Goal: Transaction & Acquisition: Download file/media

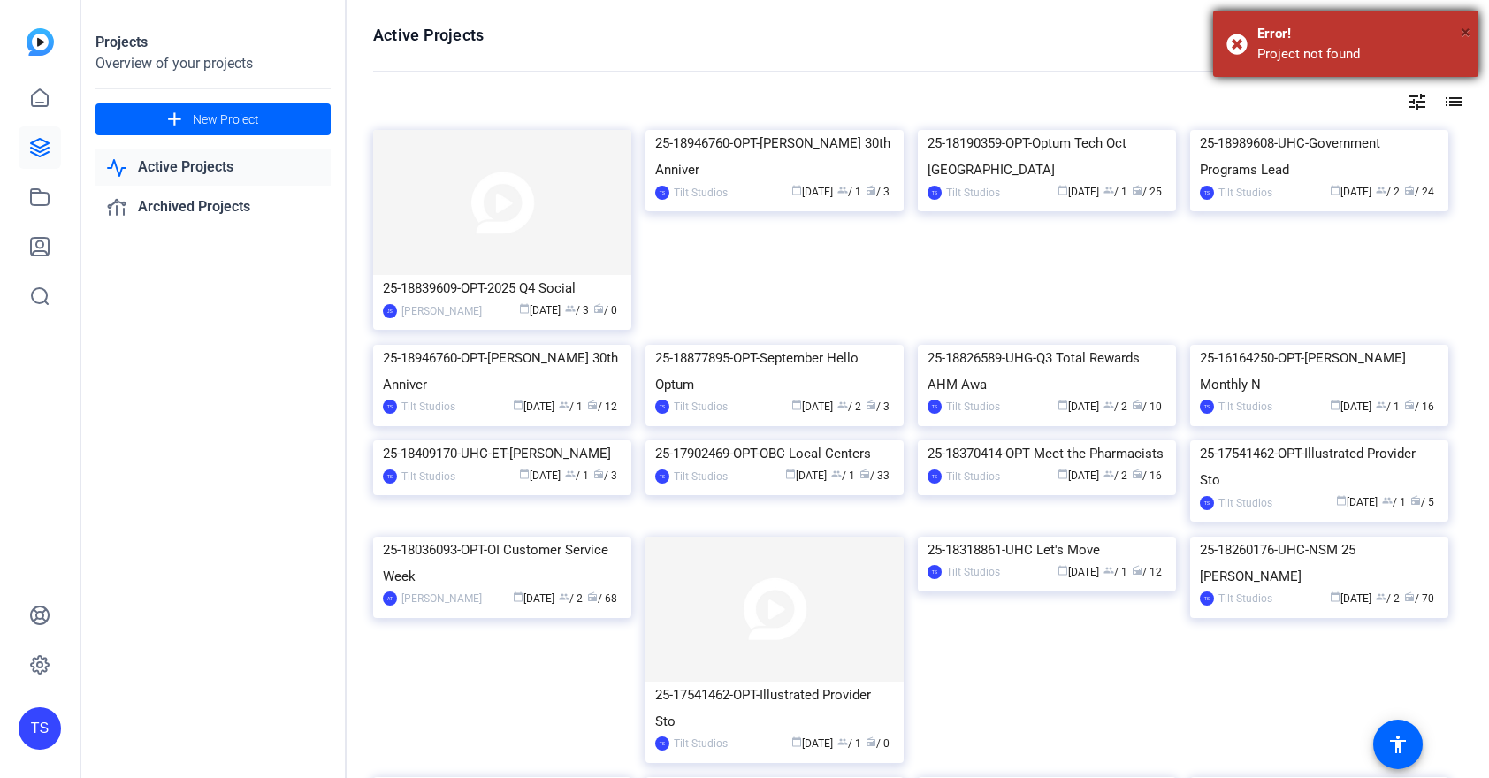
click at [1462, 28] on span "×" at bounding box center [1466, 31] width 10 height 21
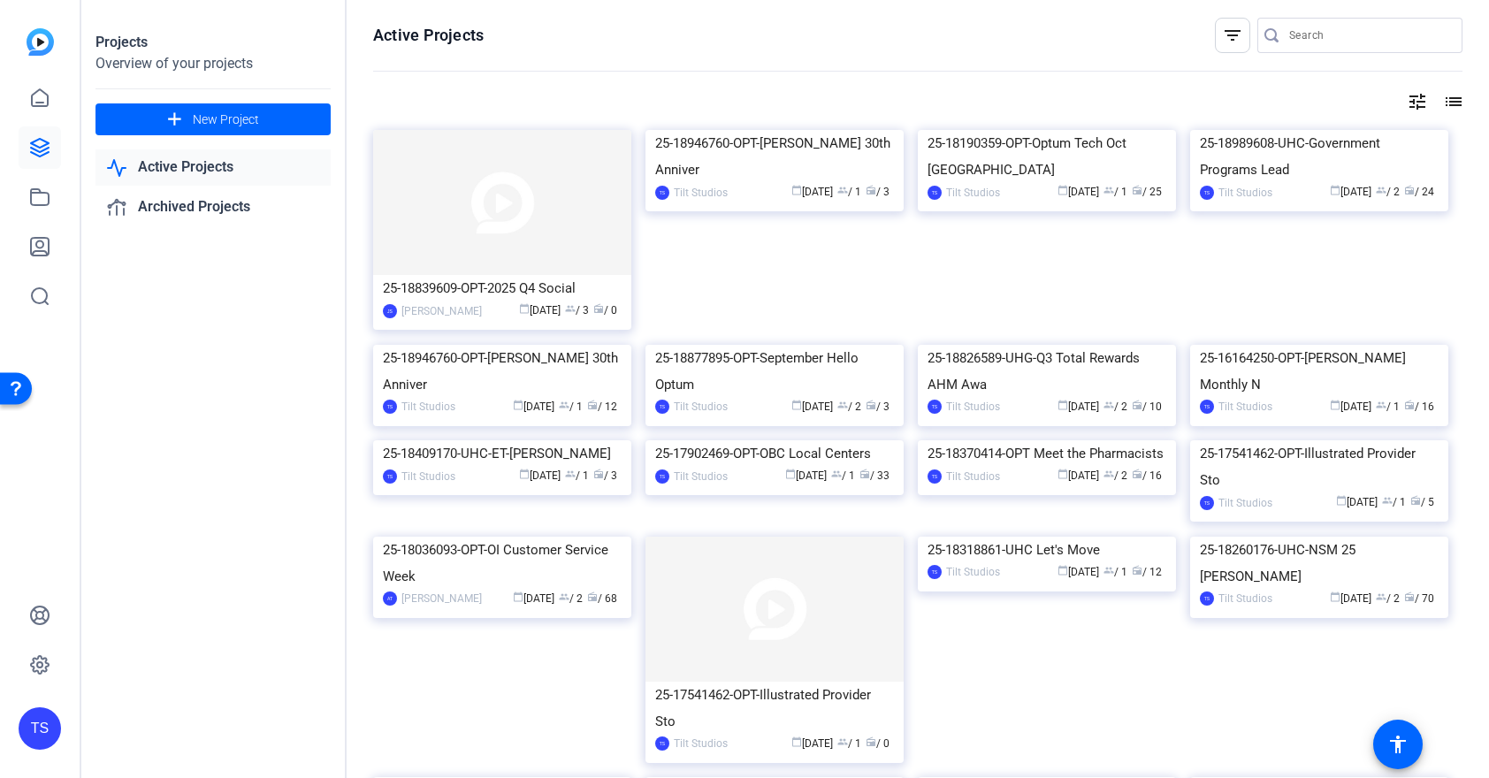
click at [1231, 48] on div "filter_list" at bounding box center [1232, 35] width 35 height 35
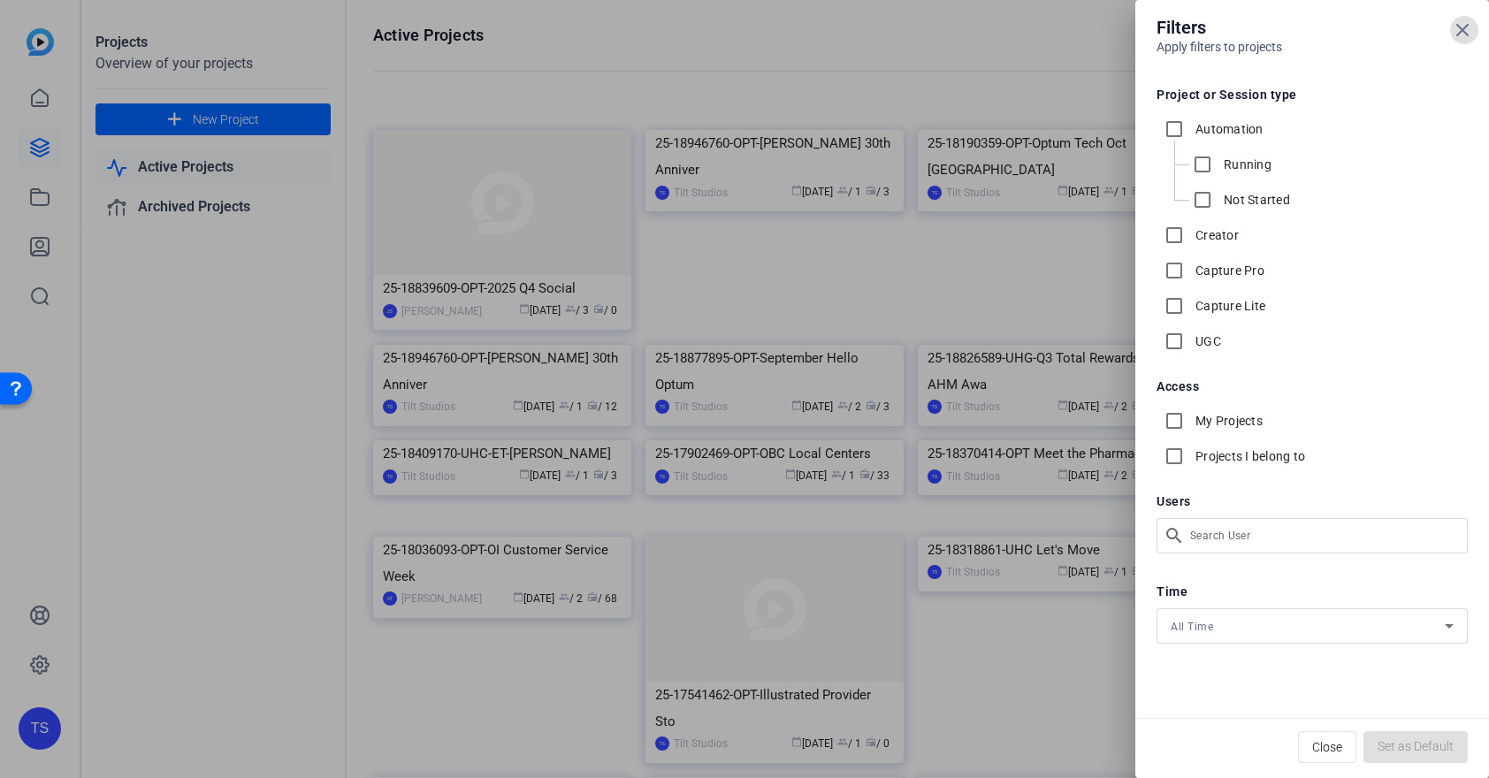
click at [958, 40] on div at bounding box center [744, 389] width 1489 height 778
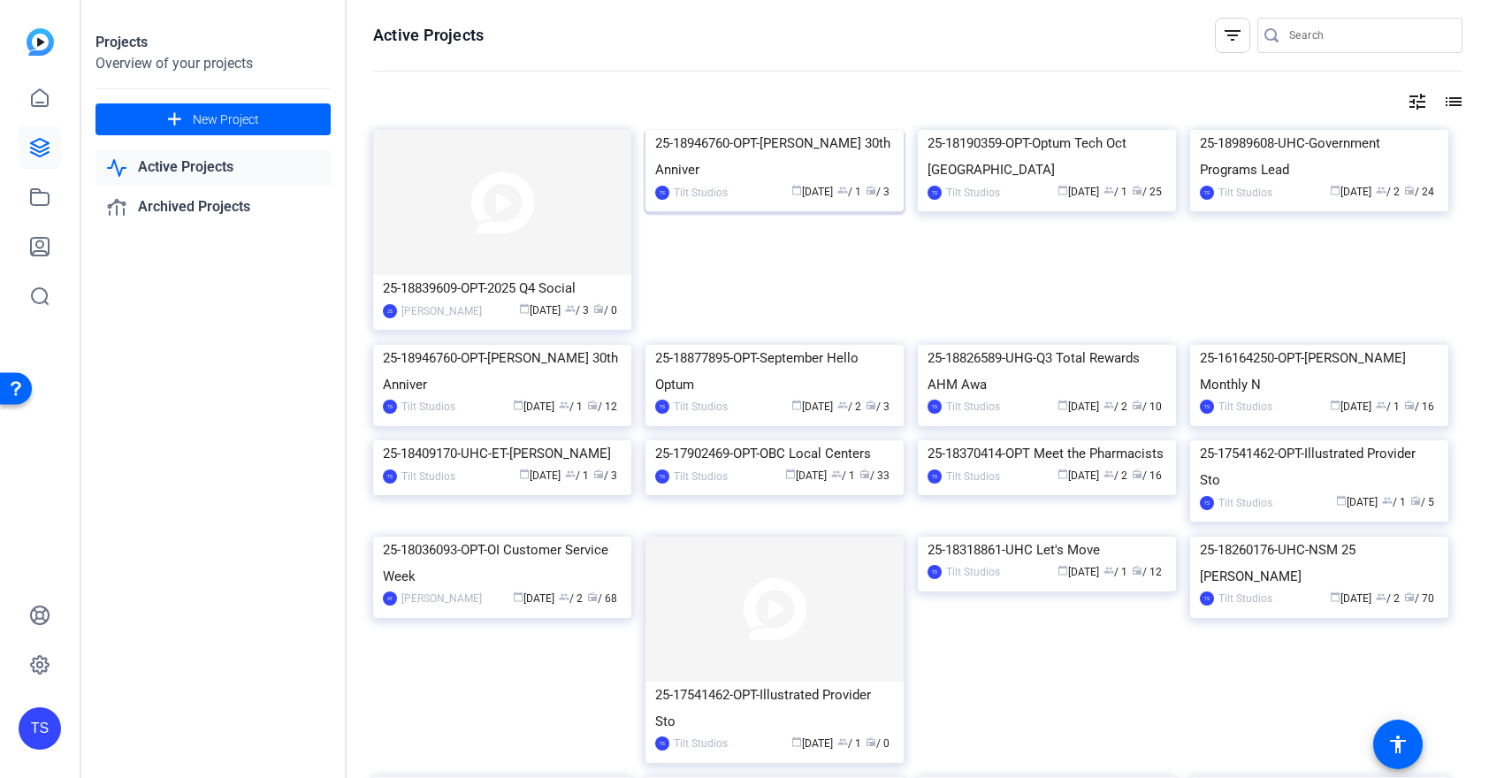
click at [790, 130] on img at bounding box center [774, 130] width 258 height 0
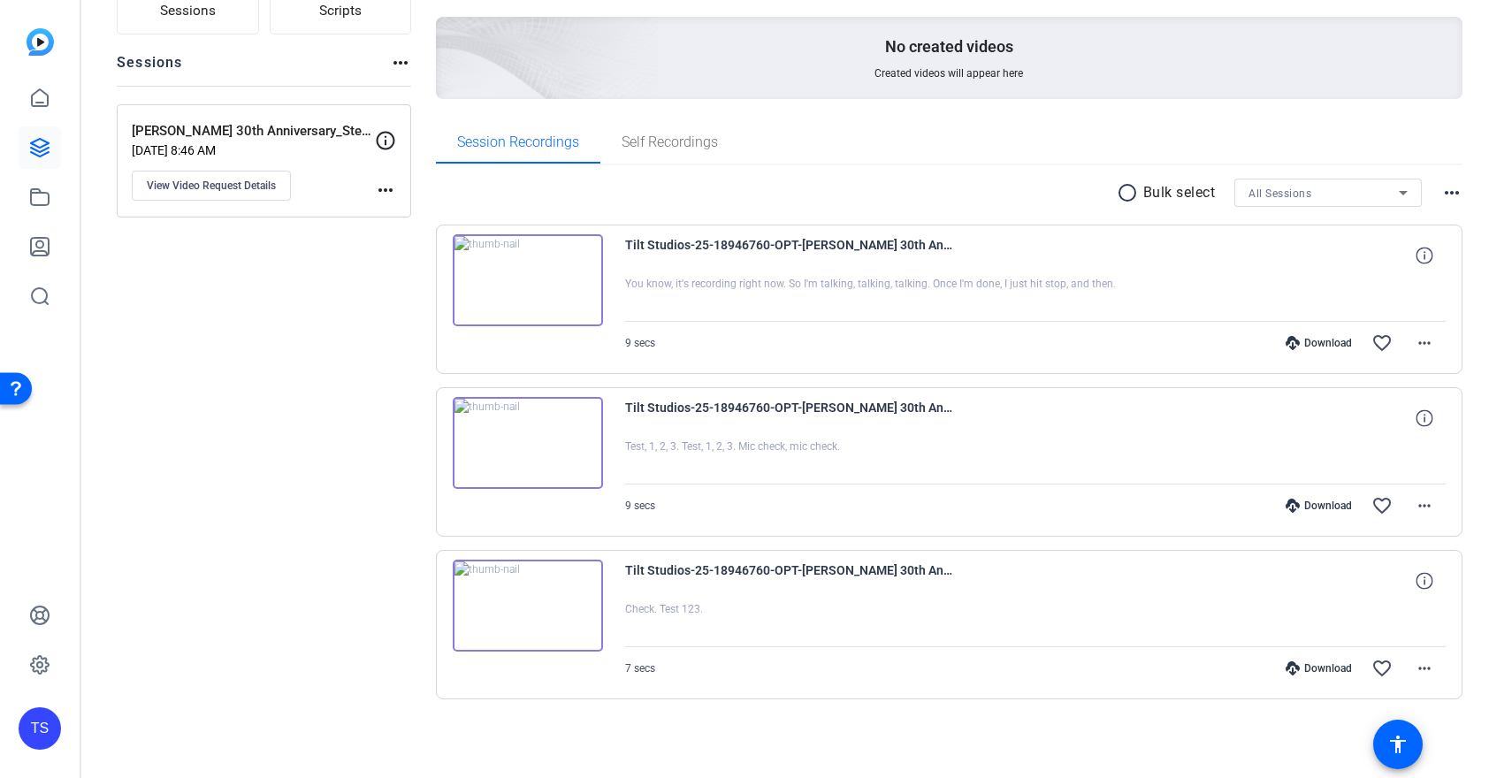
scroll to position [156, 0]
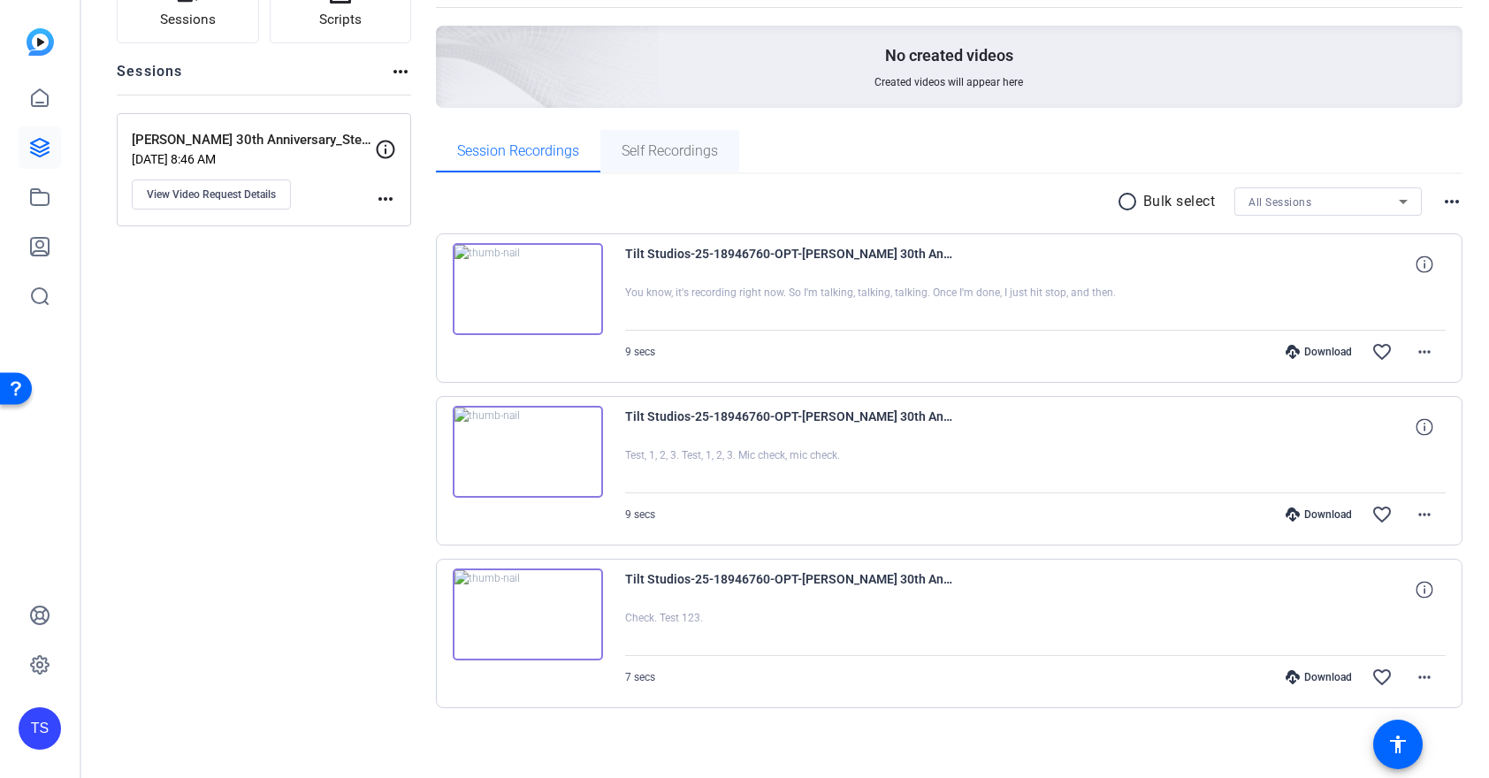
click at [649, 150] on span "Self Recordings" at bounding box center [670, 151] width 96 height 14
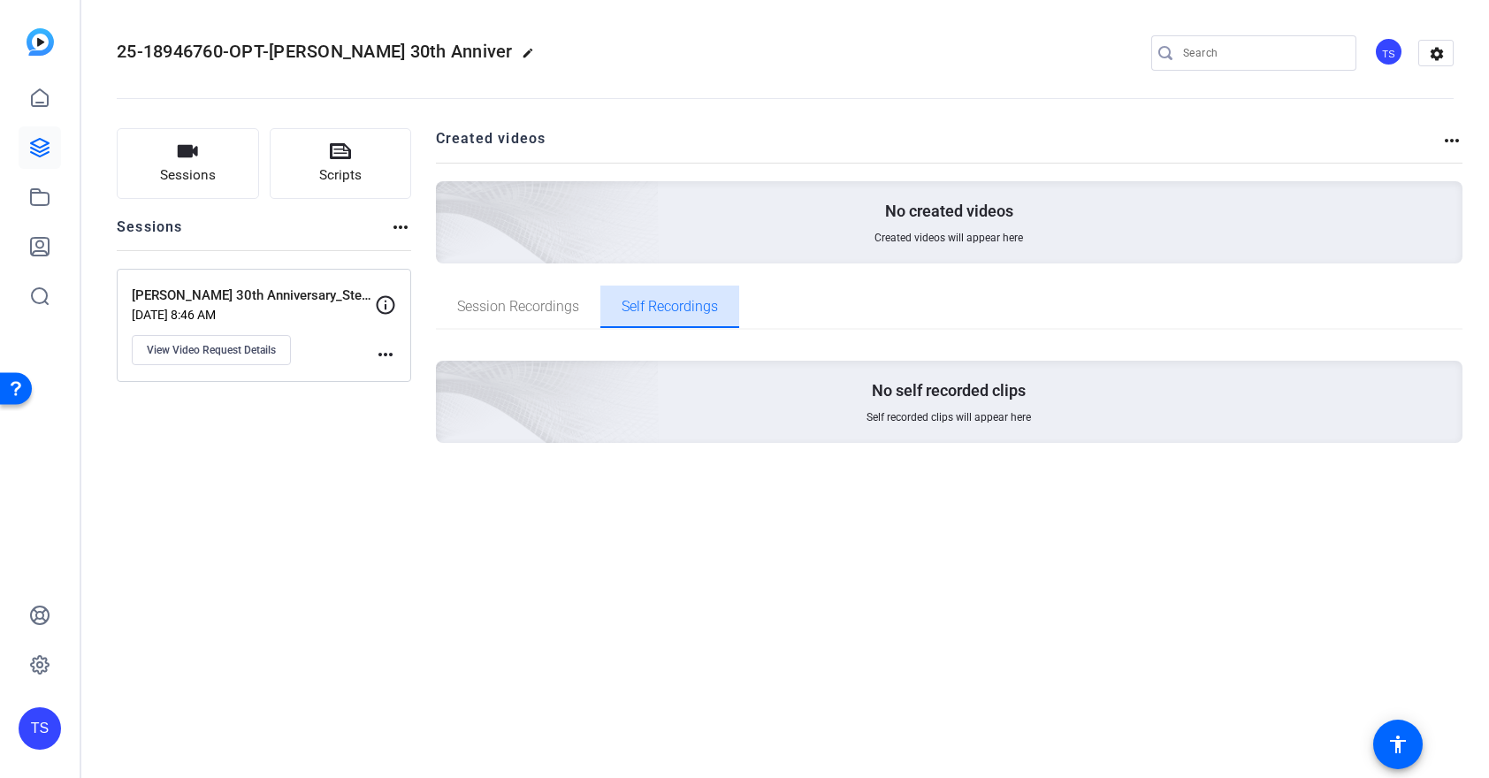
scroll to position [0, 0]
click at [534, 305] on span "Session Recordings" at bounding box center [518, 307] width 122 height 14
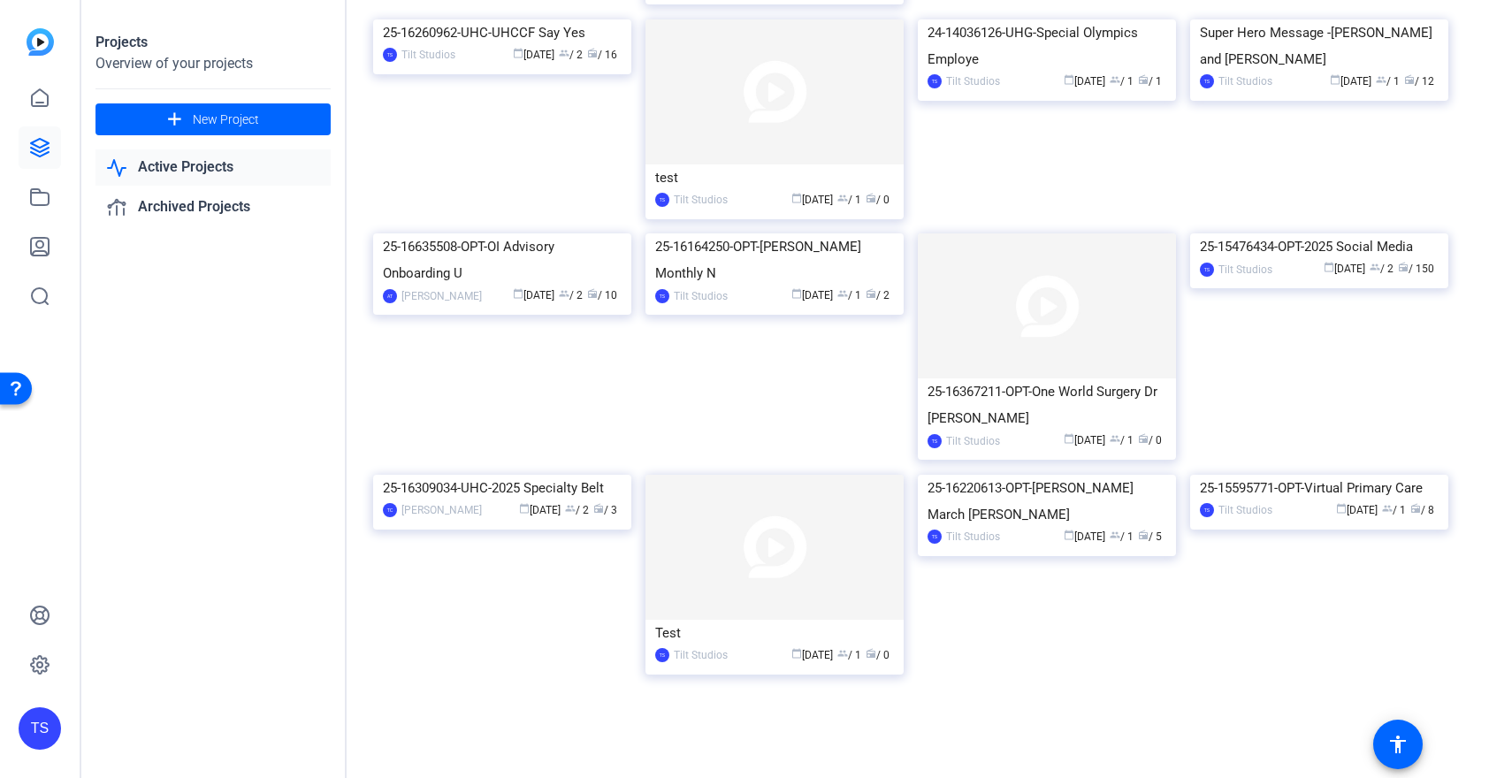
scroll to position [2073, 0]
click at [1274, 233] on img at bounding box center [1319, 233] width 258 height 0
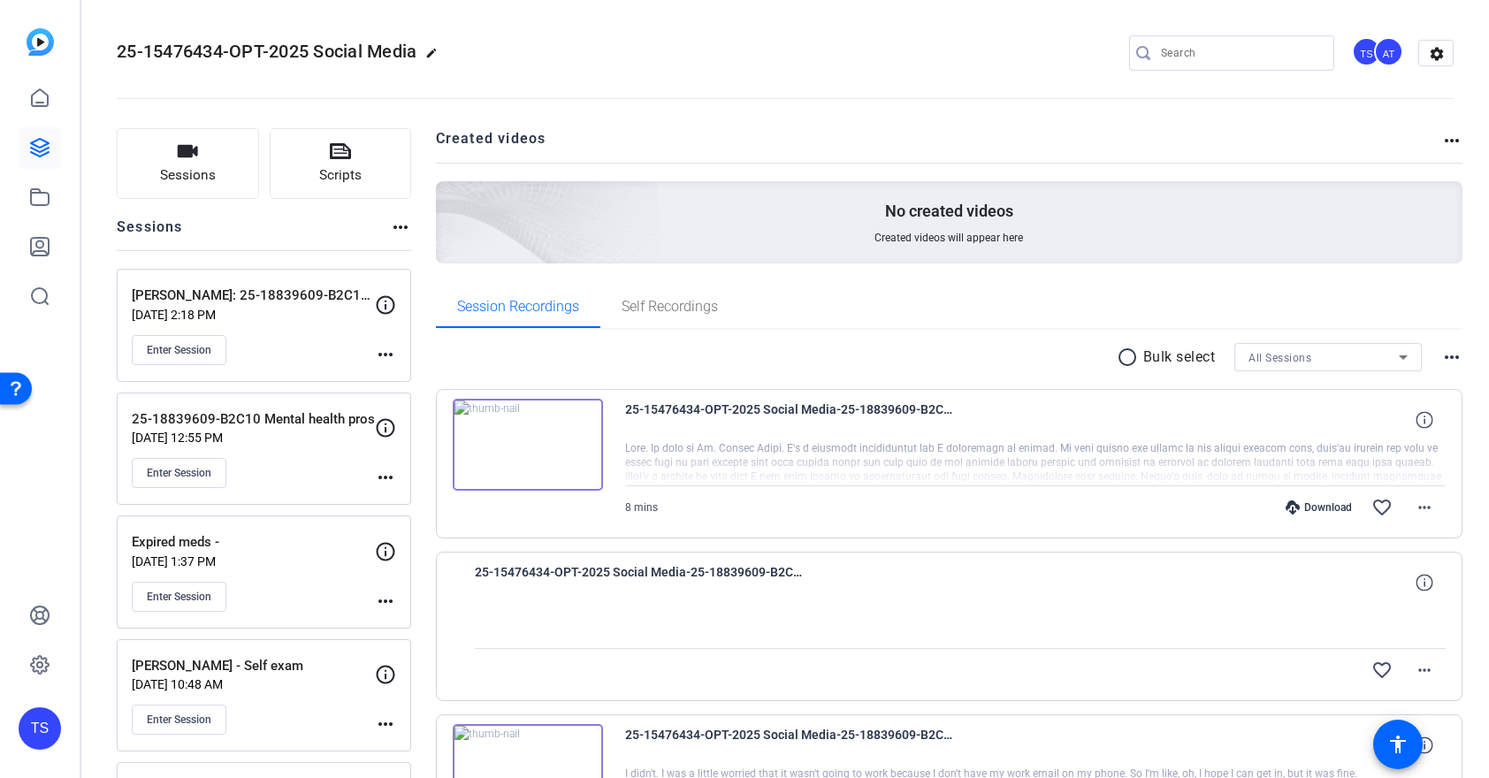
click at [259, 470] on div "Enter Session" at bounding box center [253, 473] width 243 height 30
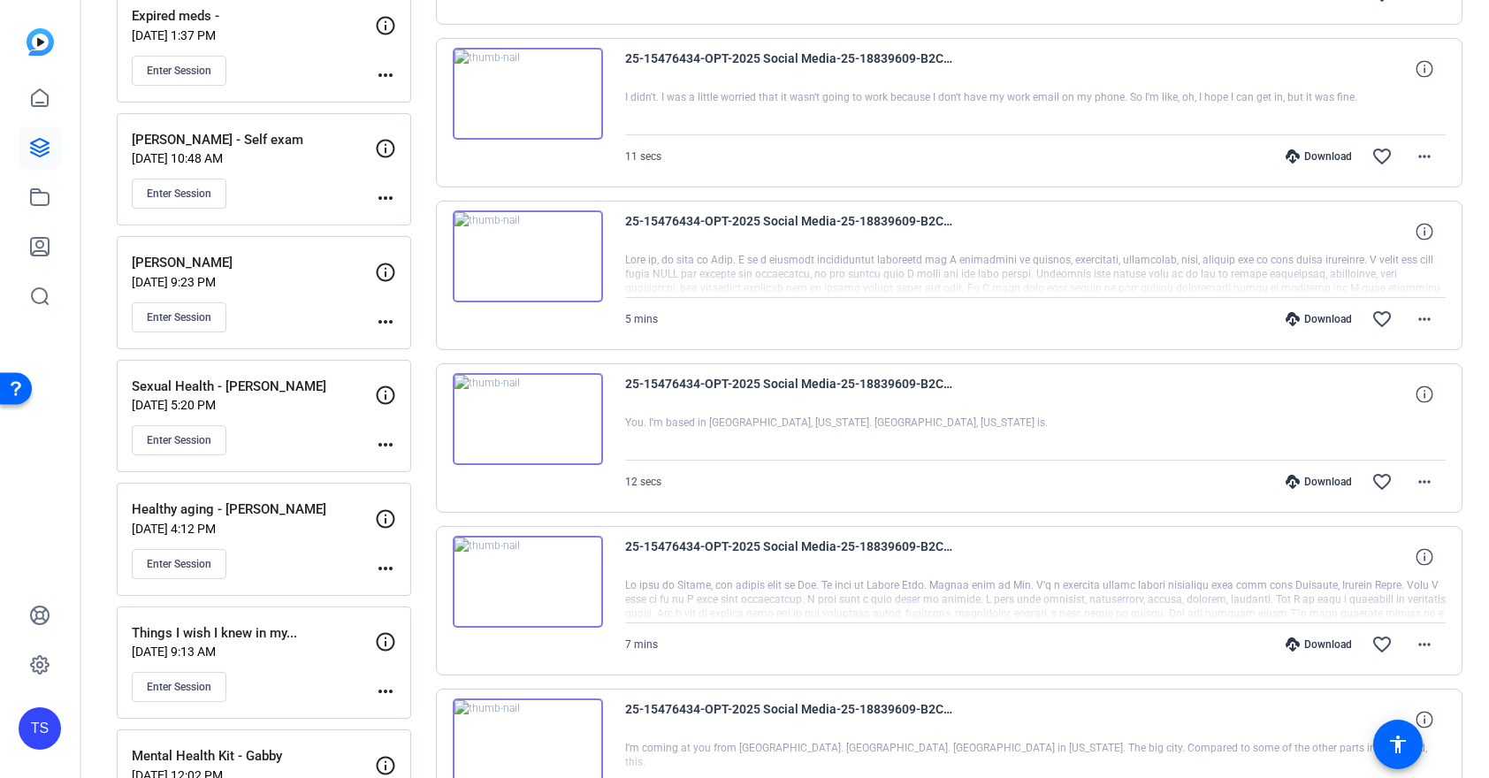
scroll to position [528, 0]
click at [1429, 313] on mat-icon "more_horiz" at bounding box center [1424, 317] width 21 height 21
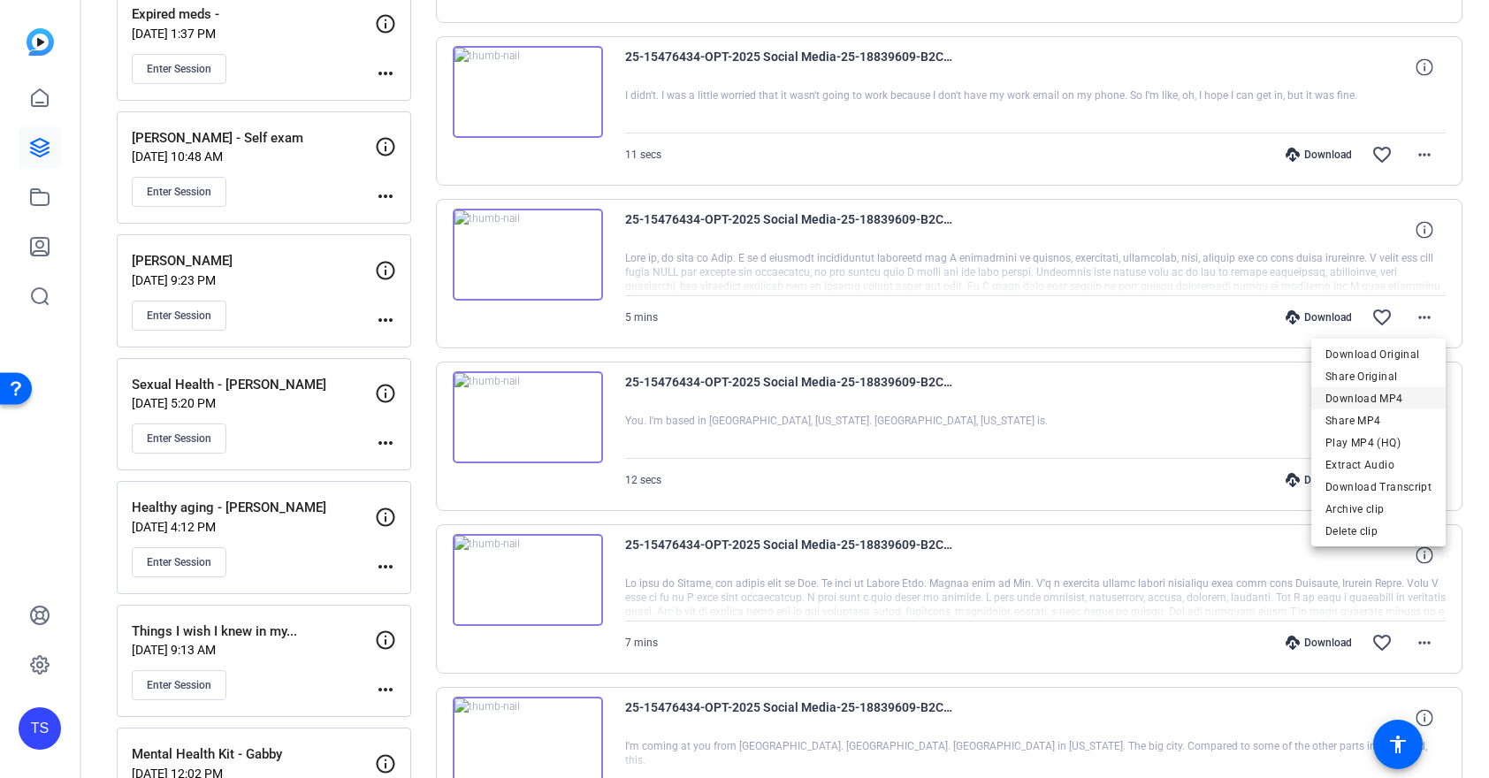
click at [1372, 404] on span "Download MP4" at bounding box center [1378, 398] width 106 height 21
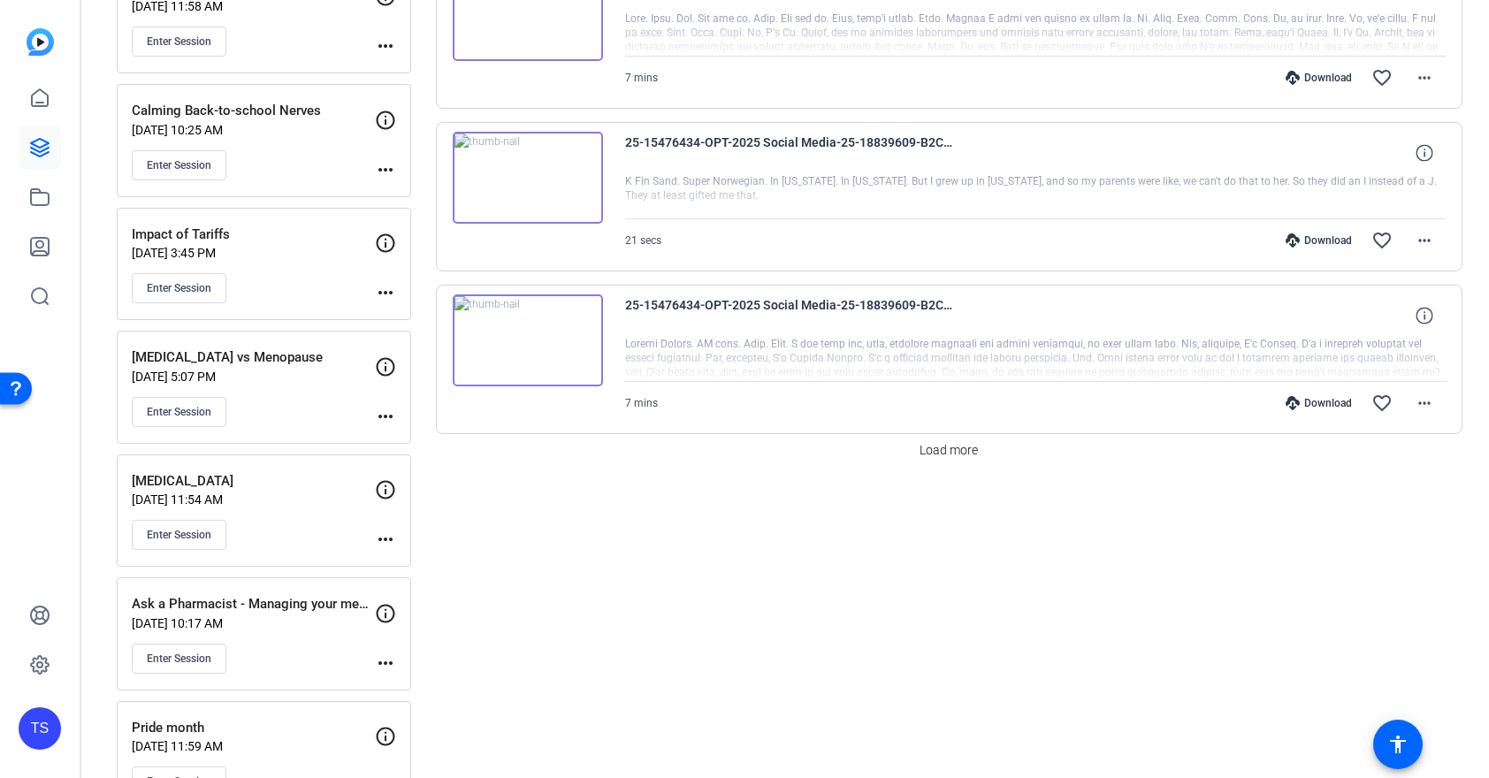
scroll to position [1421, 0]
click at [947, 443] on span "Load more" at bounding box center [948, 448] width 58 height 19
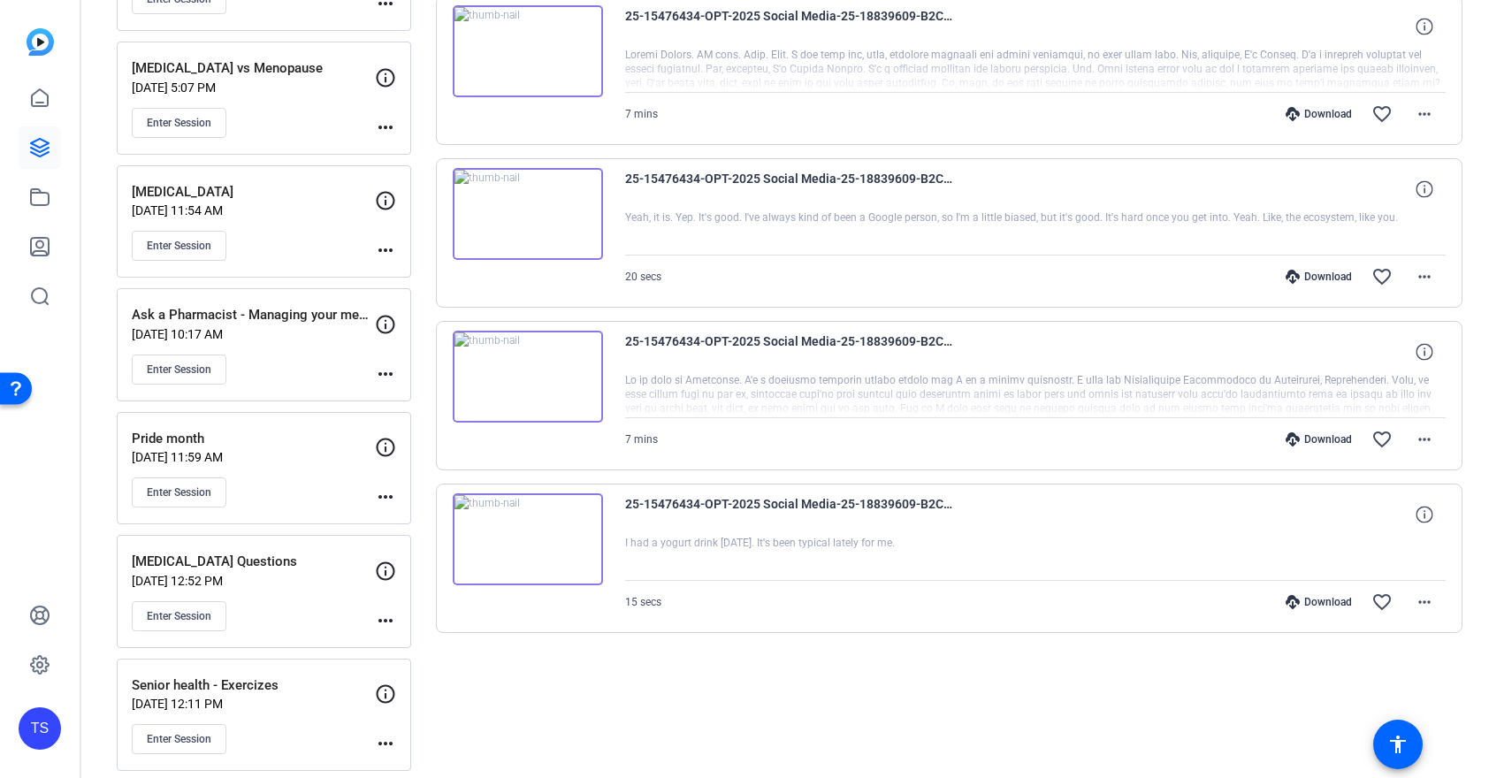
scroll to position [1713, 0]
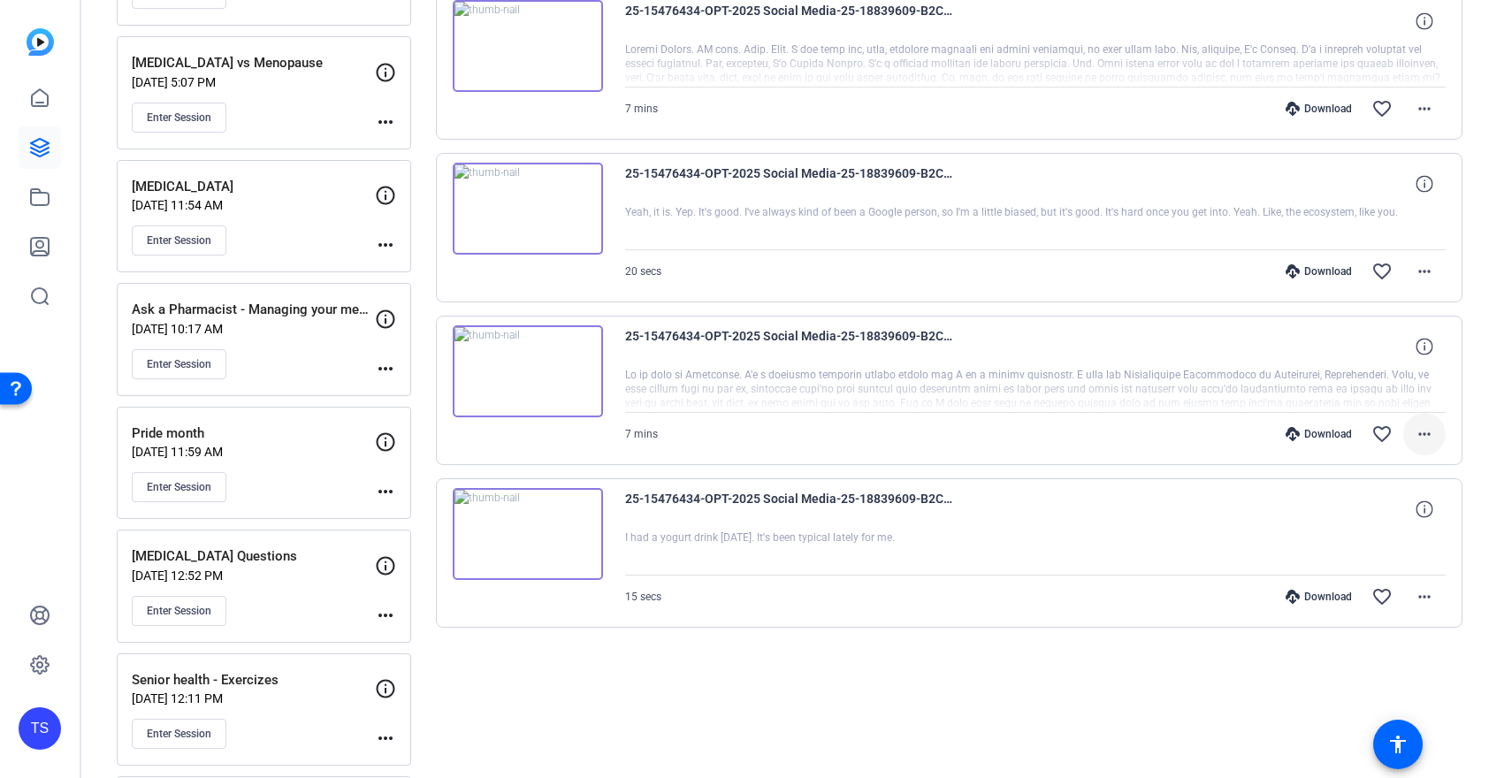
click at [1428, 436] on mat-icon "more_horiz" at bounding box center [1424, 433] width 21 height 21
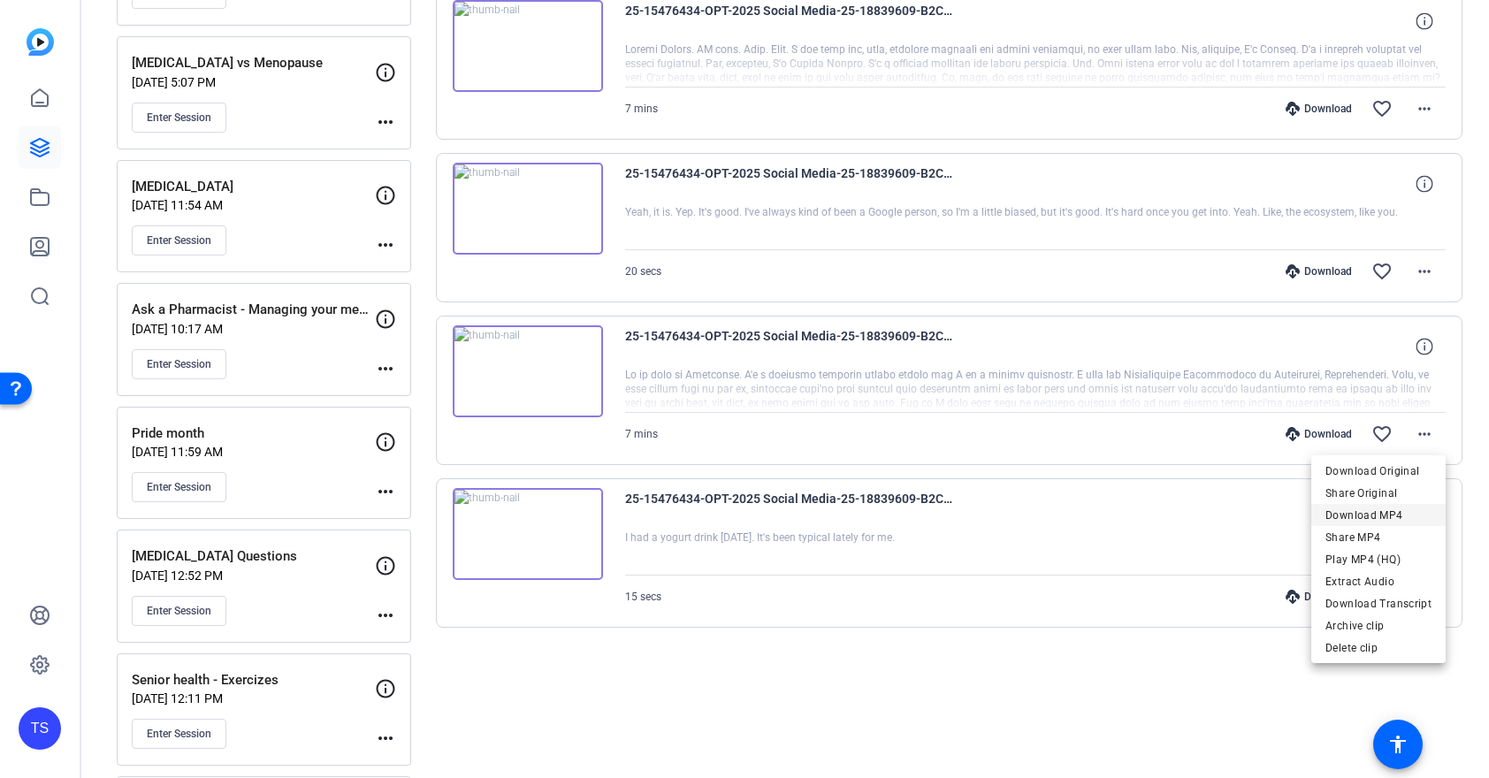
click at [1372, 517] on span "Download MP4" at bounding box center [1378, 515] width 106 height 21
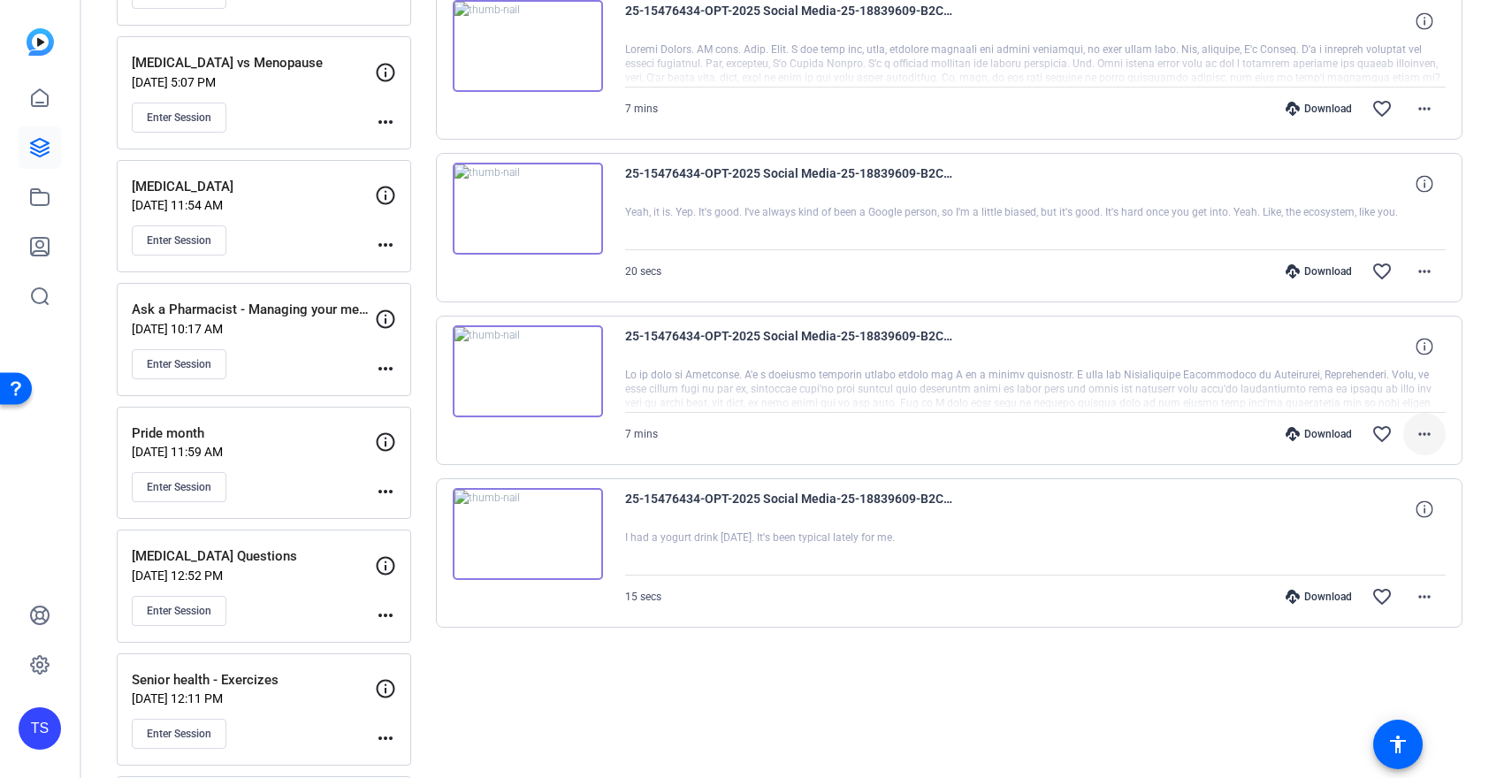
click at [1428, 429] on mat-icon "more_horiz" at bounding box center [1424, 433] width 21 height 21
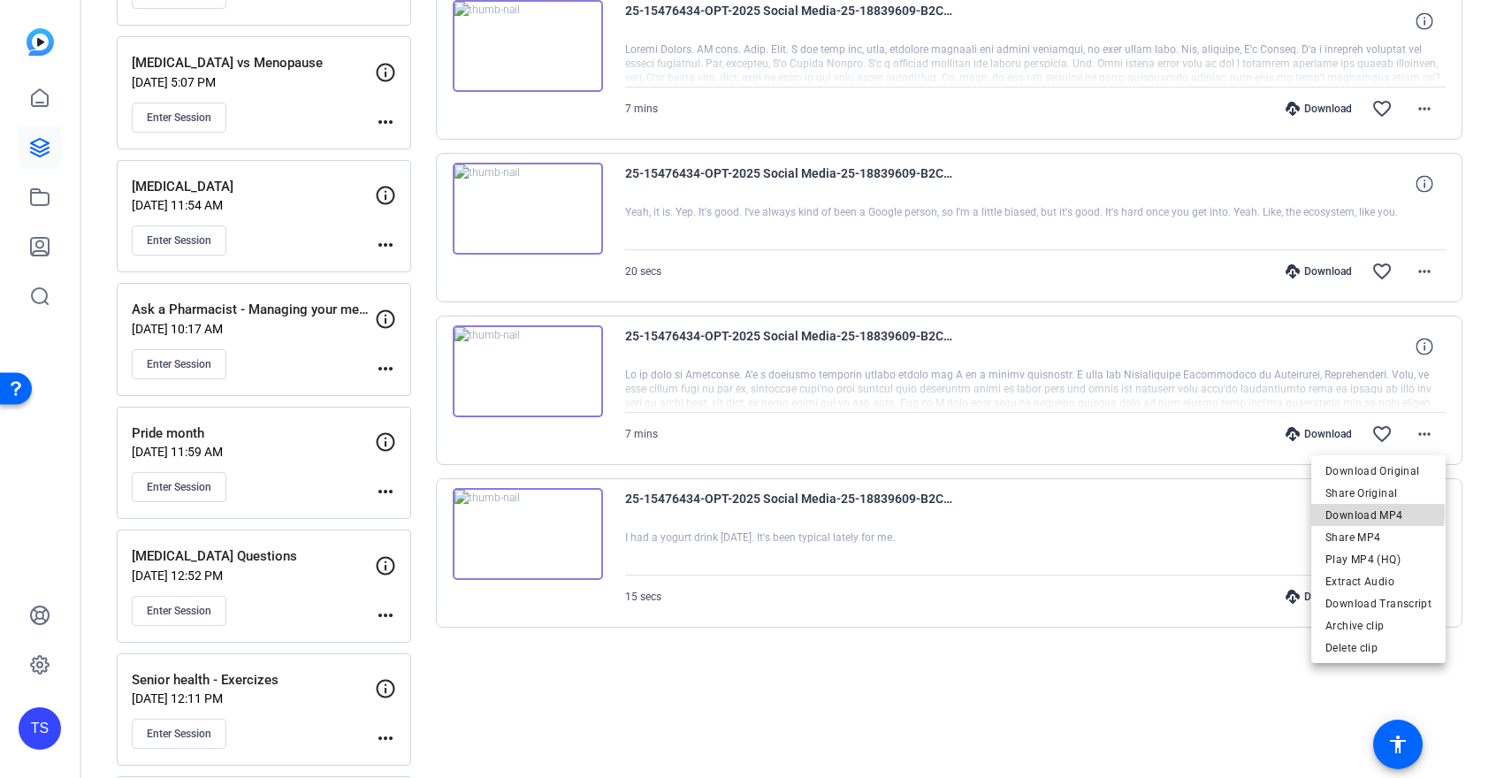
click at [1377, 513] on span "Download MP4" at bounding box center [1378, 515] width 106 height 21
